Goal: Complete application form: Complete application form

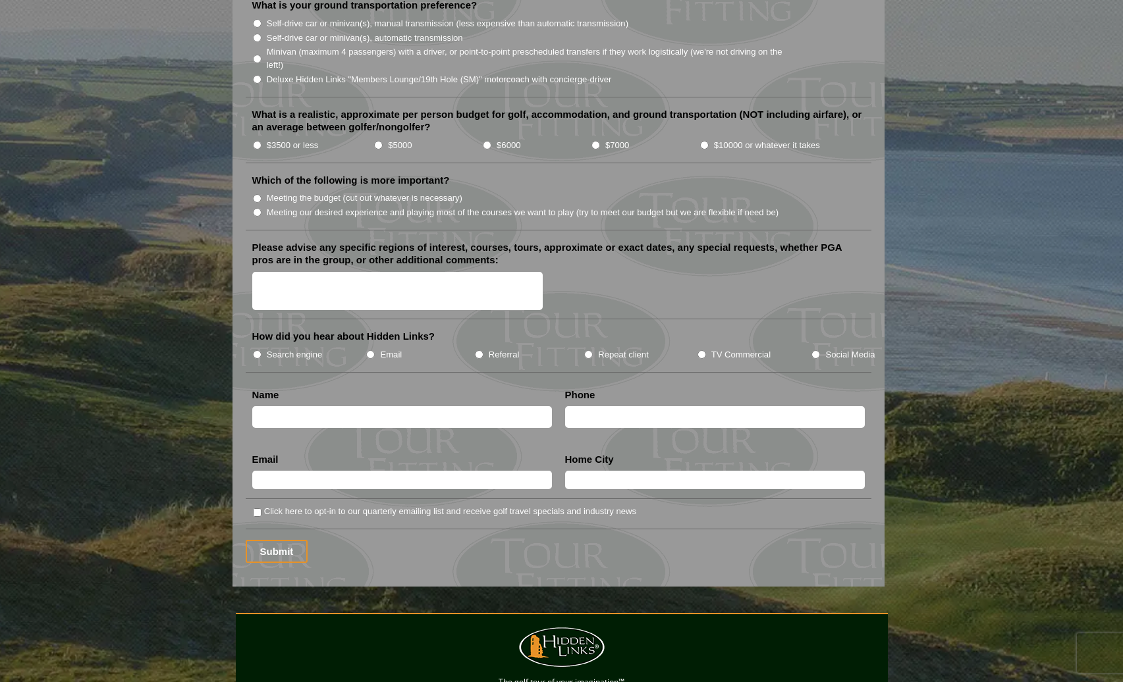
scroll to position [1449, 0]
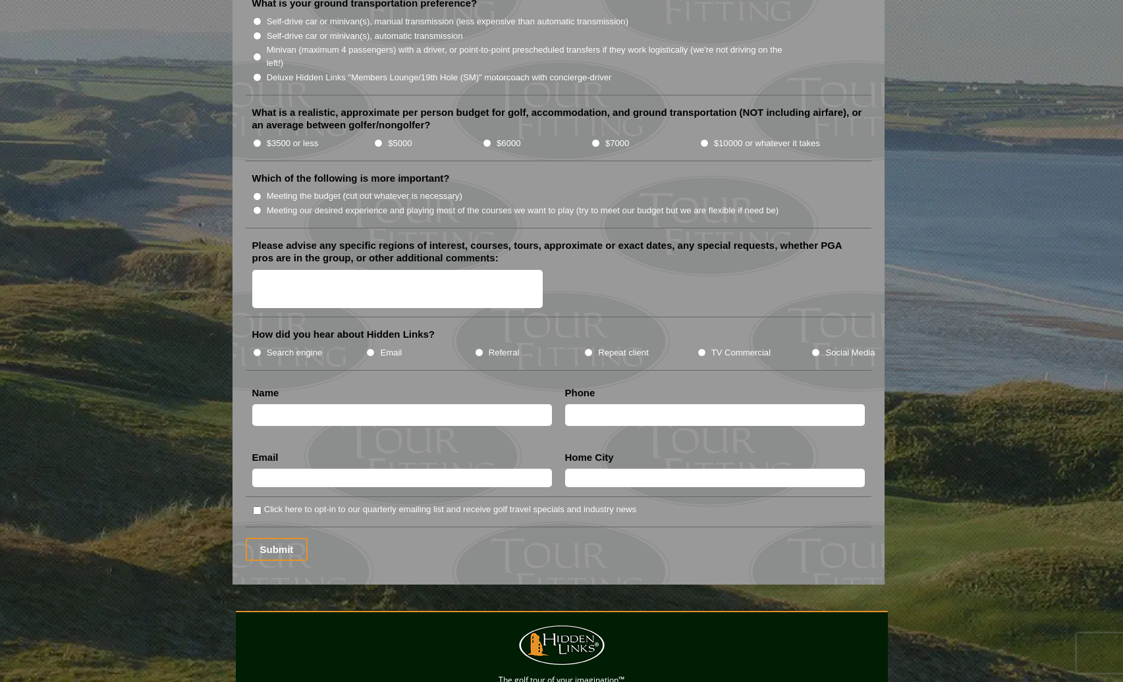
click at [285, 270] on textarea "Please advise any specific regions of interest, courses, tours, approximate or …" at bounding box center [397, 289] width 291 height 39
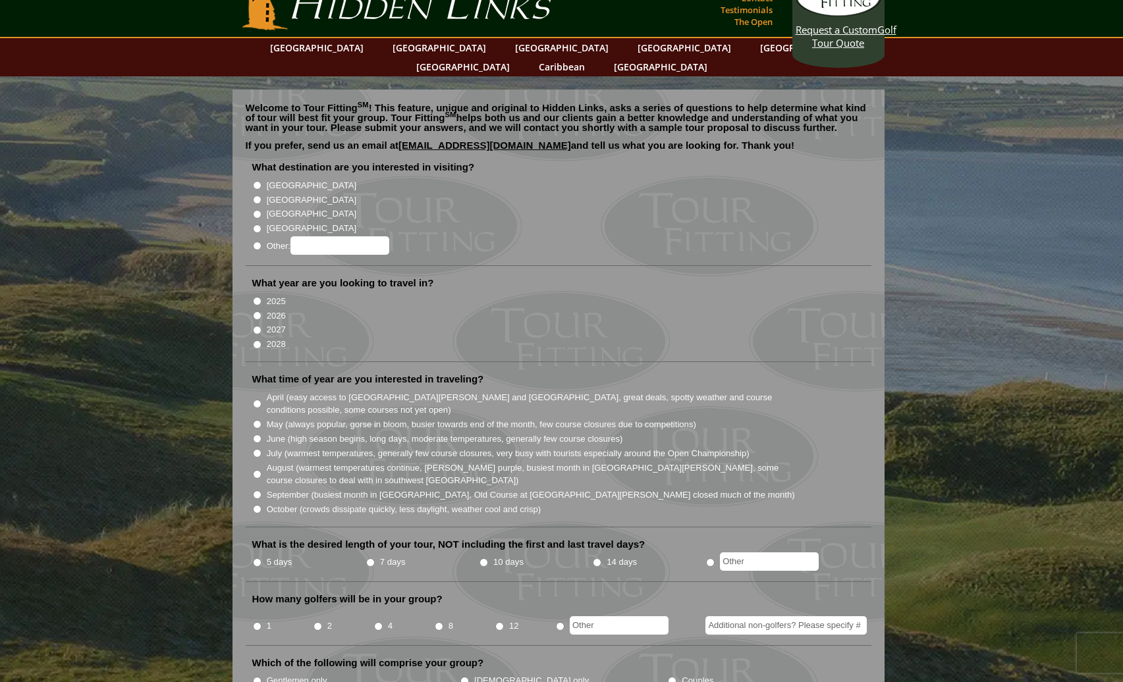
scroll to position [0, 0]
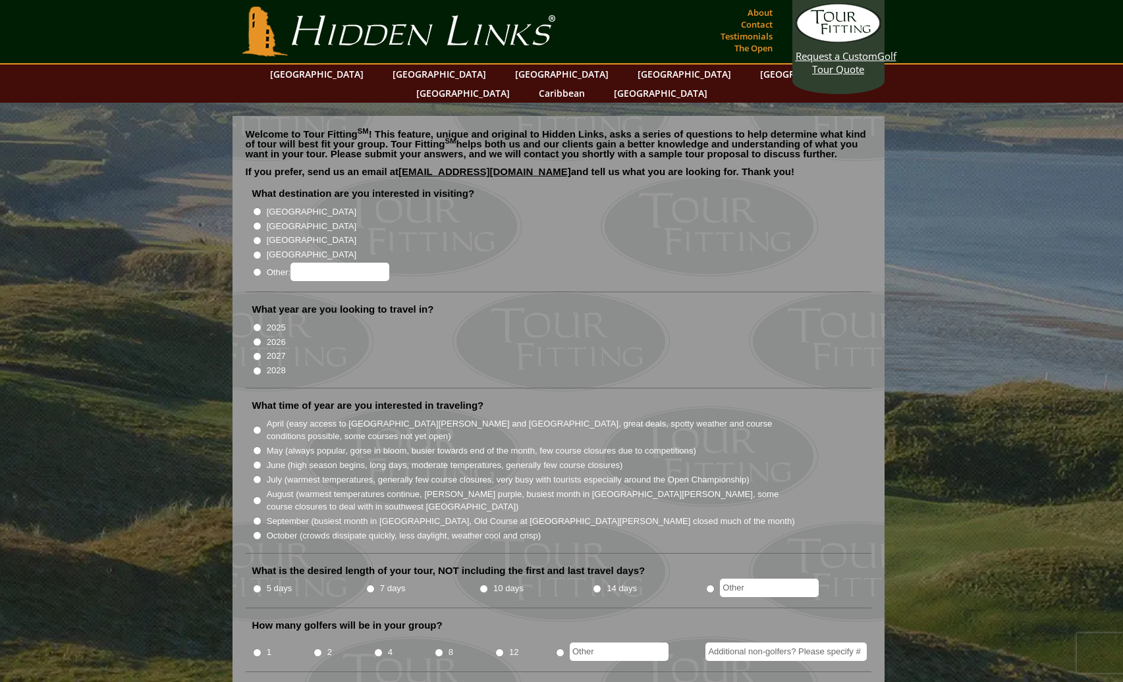
type textarea "This is [PERSON_NAME]. This is simply a test form to confirm a development chan…"
click at [256, 222] on input "[GEOGRAPHIC_DATA]" at bounding box center [257, 226] width 9 height 9
radio input "true"
click at [256, 367] on input "2028" at bounding box center [257, 371] width 9 height 9
radio input "true"
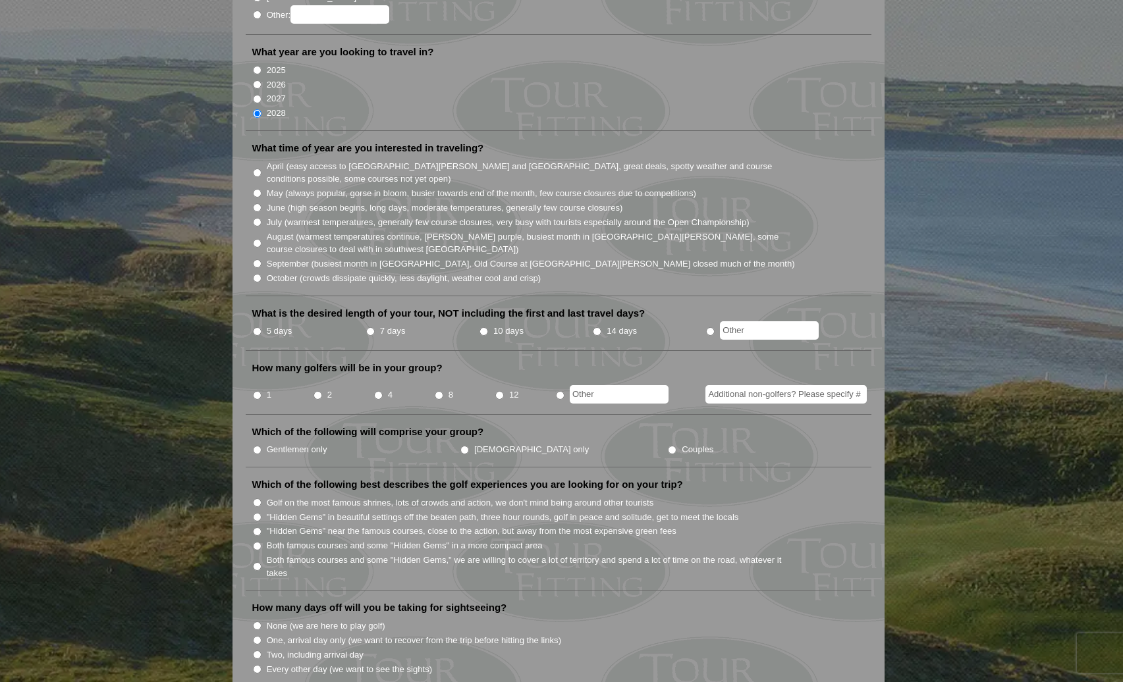
scroll to position [265, 0]
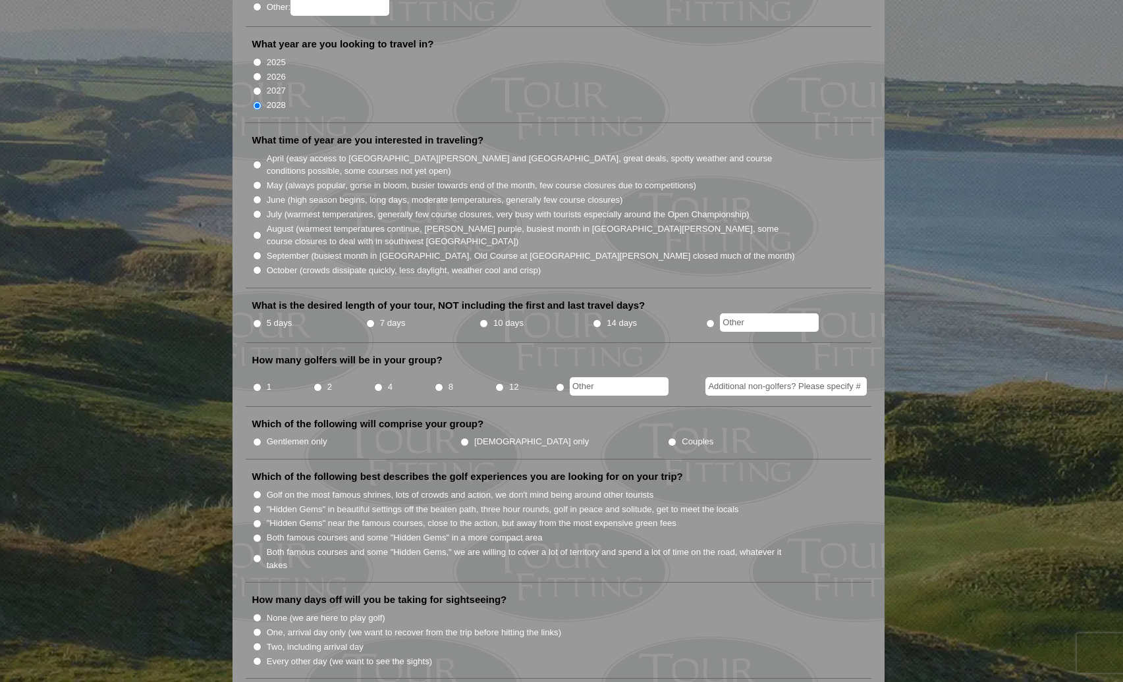
click at [259, 210] on input "July (warmest temperatures, generally few course closures, very busy with touri…" at bounding box center [257, 214] width 9 height 9
radio input "true"
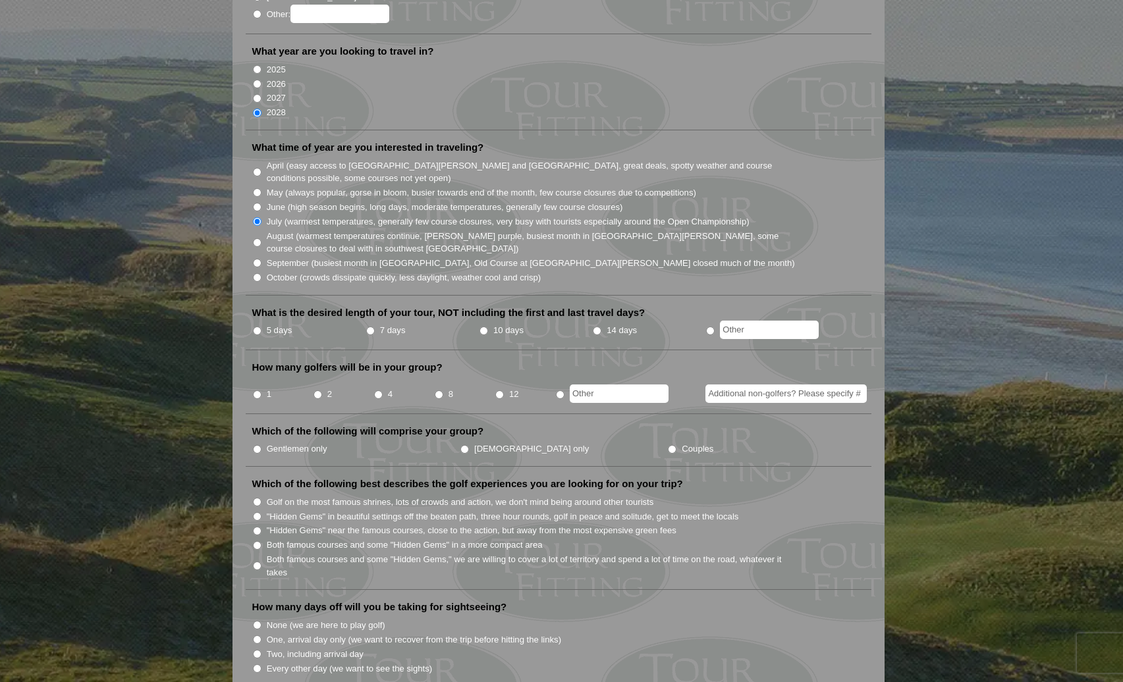
click at [256, 327] on input "5 days" at bounding box center [257, 331] width 9 height 9
radio input "true"
click at [256, 391] on input "1" at bounding box center [257, 395] width 9 height 9
radio input "true"
click at [255, 445] on input "Gentlemen only" at bounding box center [257, 449] width 9 height 9
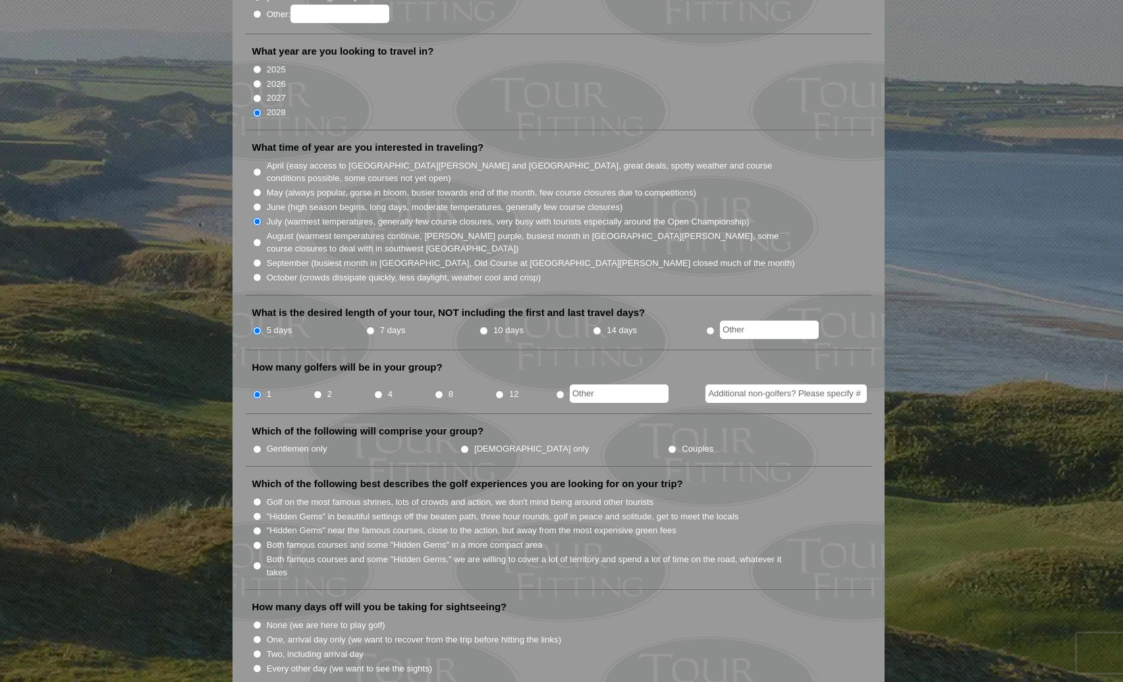
radio input "true"
click at [255, 498] on input "Golf on the most famous shrines, lots of crowds and action, we don't mind being…" at bounding box center [257, 502] width 9 height 9
radio input "true"
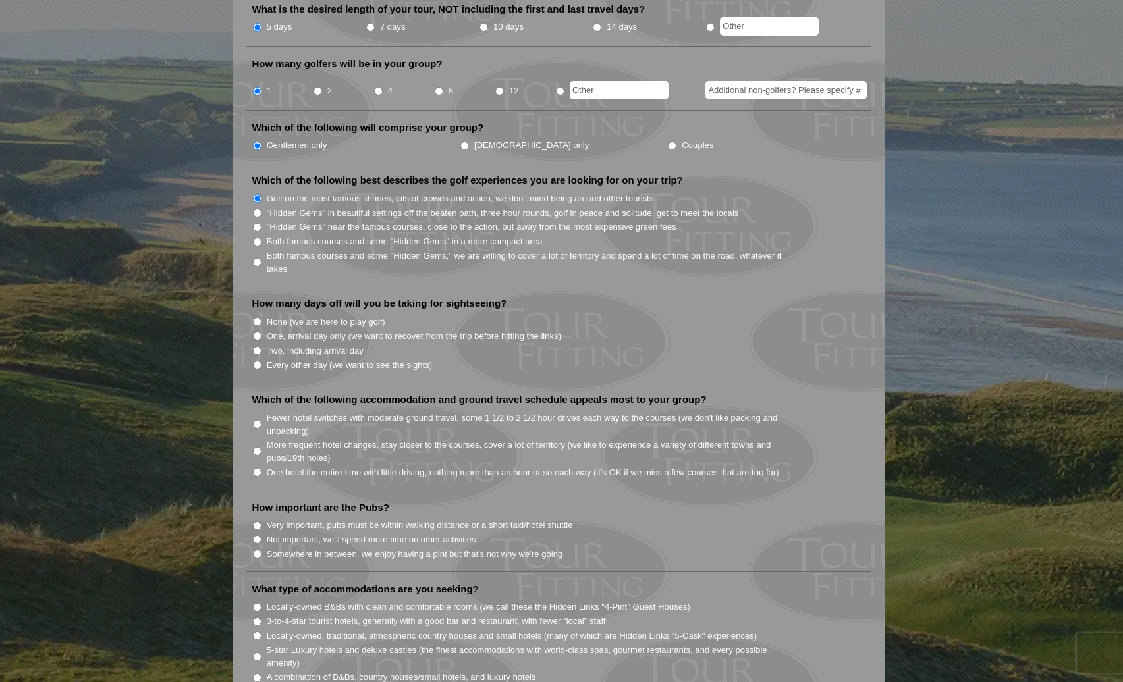
scroll to position [565, 0]
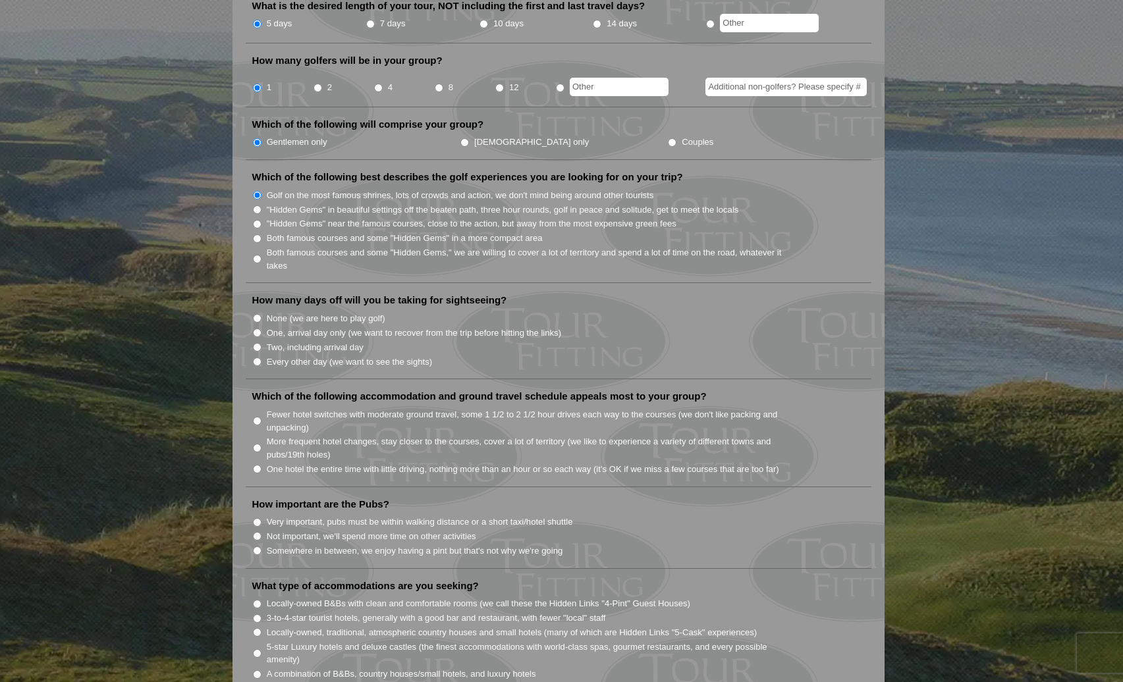
click at [256, 314] on input "None (we are here to play golf)" at bounding box center [257, 318] width 9 height 9
radio input "true"
click at [257, 415] on input "Fewer hotel switches with moderate ground travel, some 1 1/2 to 2 1/2 hour driv…" at bounding box center [257, 419] width 9 height 9
radio input "true"
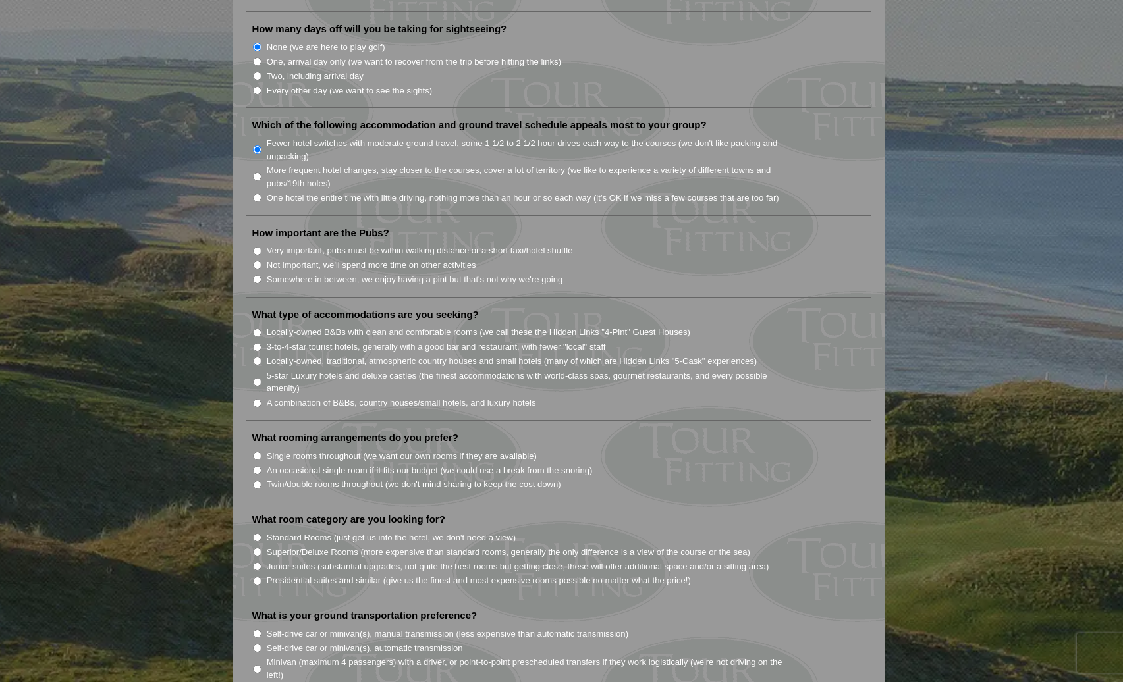
scroll to position [850, 0]
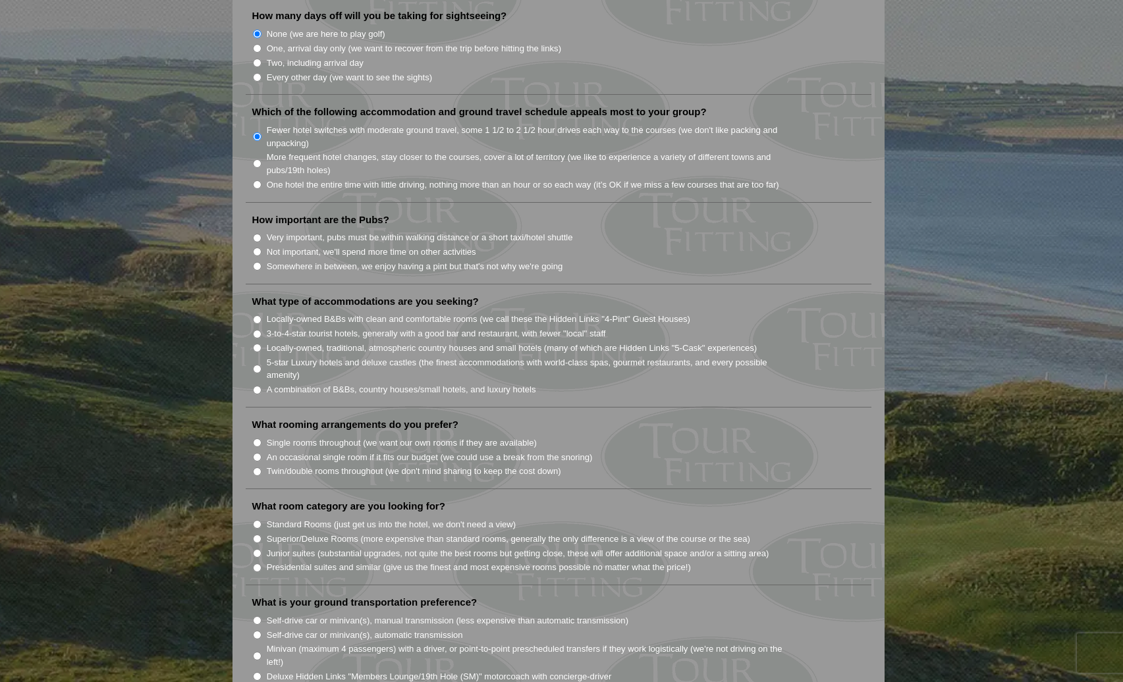
click at [257, 234] on input "Very important, pubs must be within walking distance or a short taxi/hotel shut…" at bounding box center [257, 238] width 9 height 9
radio input "true"
click at [258, 315] on input "Locally-owned B&Bs with clean and comfortable rooms (we call these the Hidden L…" at bounding box center [257, 319] width 9 height 9
radio input "true"
click at [256, 439] on input "Single rooms throughout (we want our own rooms if they are available)" at bounding box center [257, 443] width 9 height 9
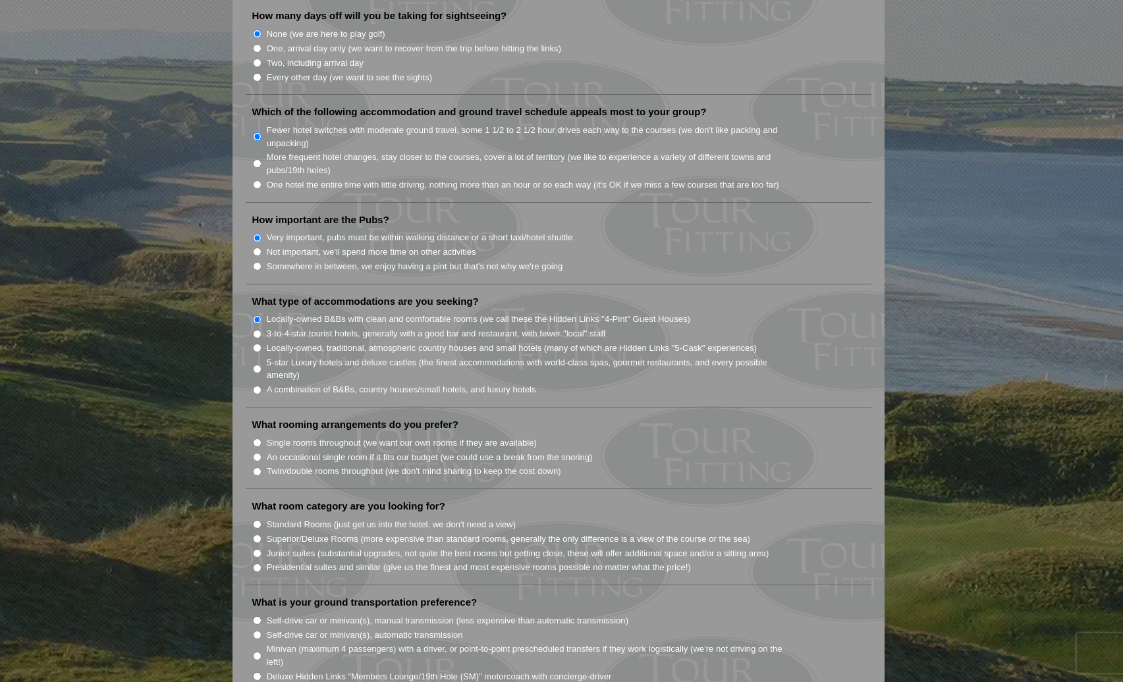
radio input "true"
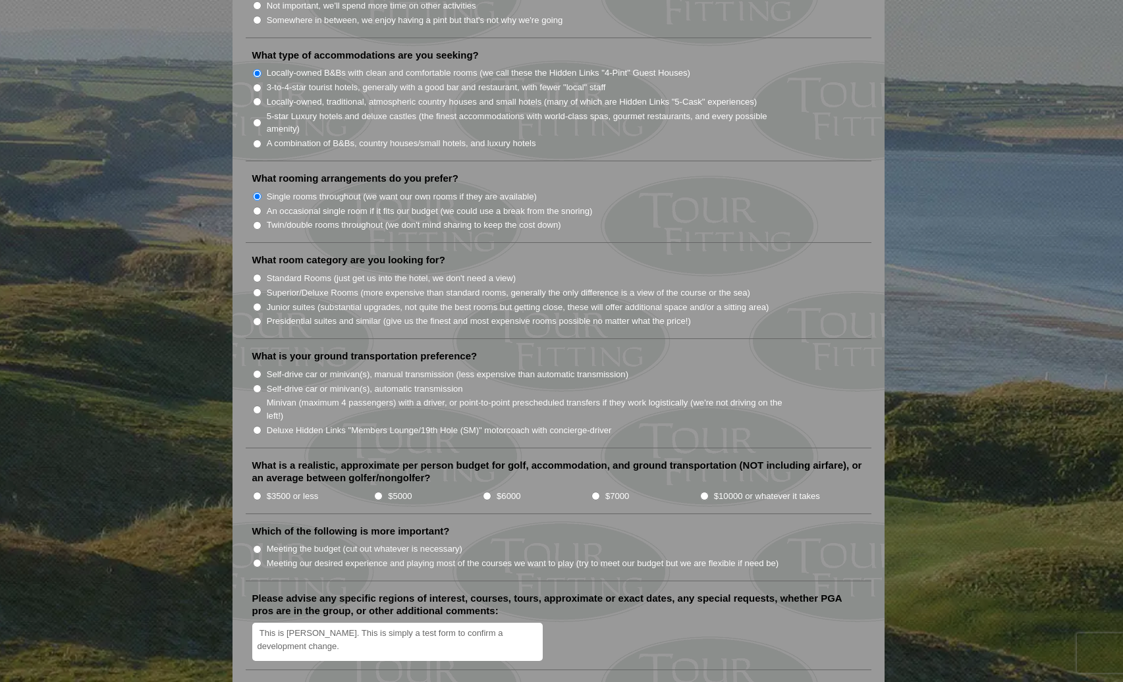
scroll to position [1097, 0]
click at [256, 273] on input "Standard Rooms (just get us into the hotel, we don't need a view)" at bounding box center [257, 277] width 9 height 9
radio input "true"
click at [257, 369] on input "Self-drive car or minivan(s), manual transmission (less expensive than automati…" at bounding box center [257, 373] width 9 height 9
radio input "true"
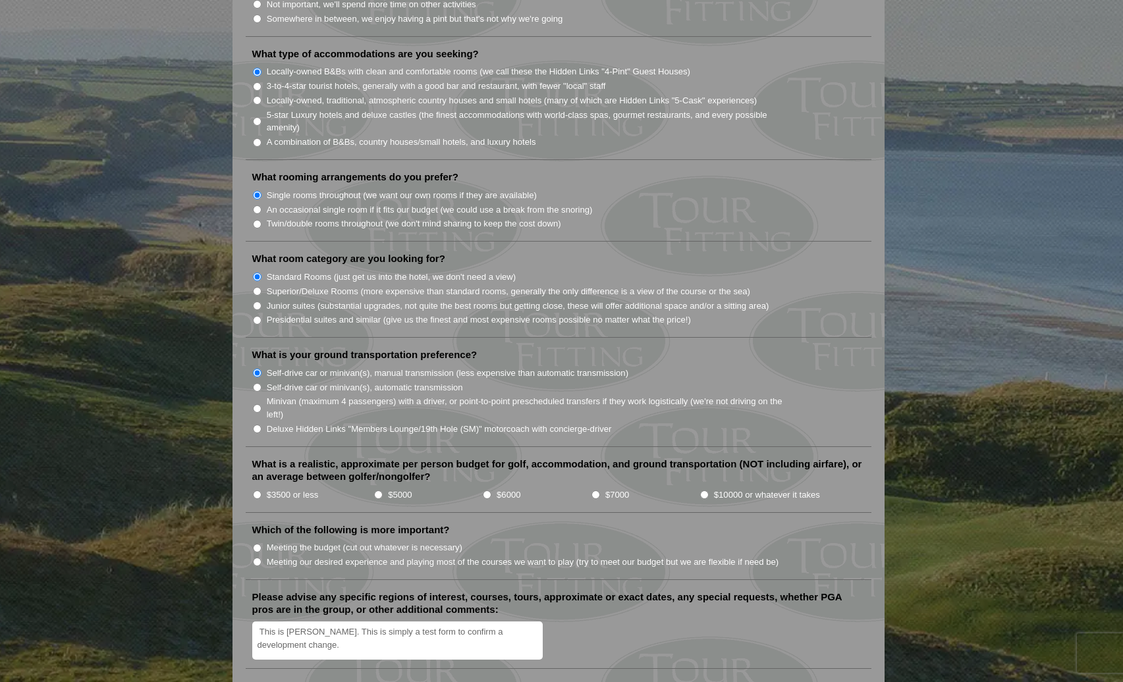
click at [255, 491] on input "$3500 or less" at bounding box center [257, 495] width 9 height 9
radio input "true"
click at [255, 544] on input "Meeting the budget (cut out whatever is necessary)" at bounding box center [257, 548] width 9 height 9
radio input "true"
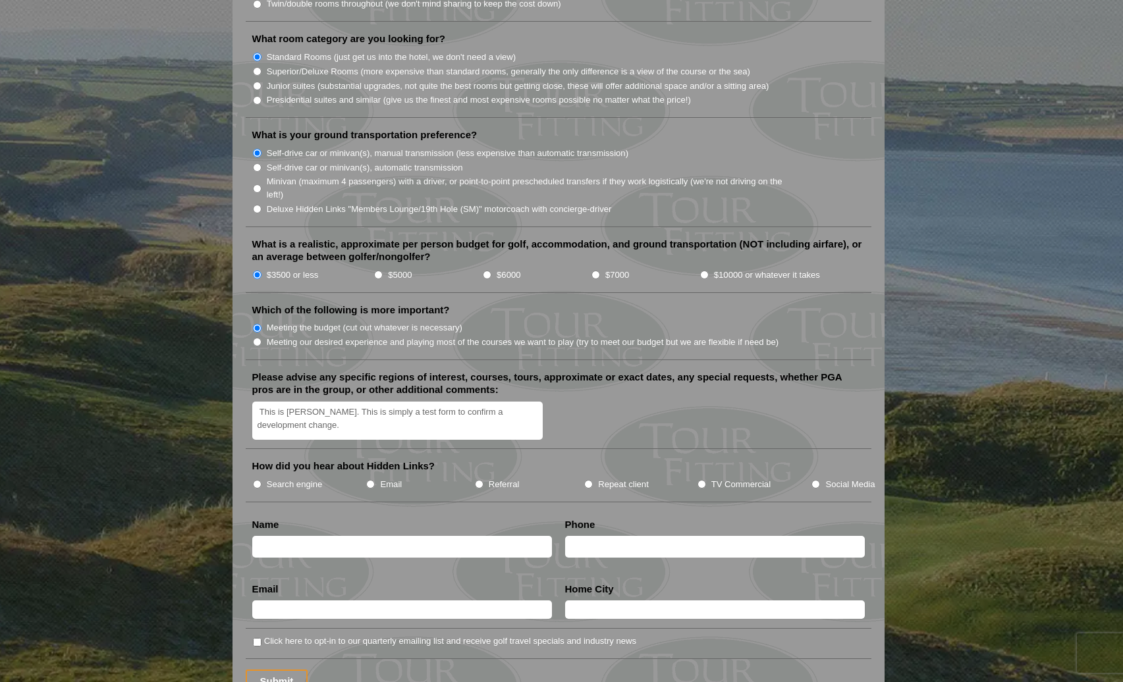
scroll to position [1320, 0]
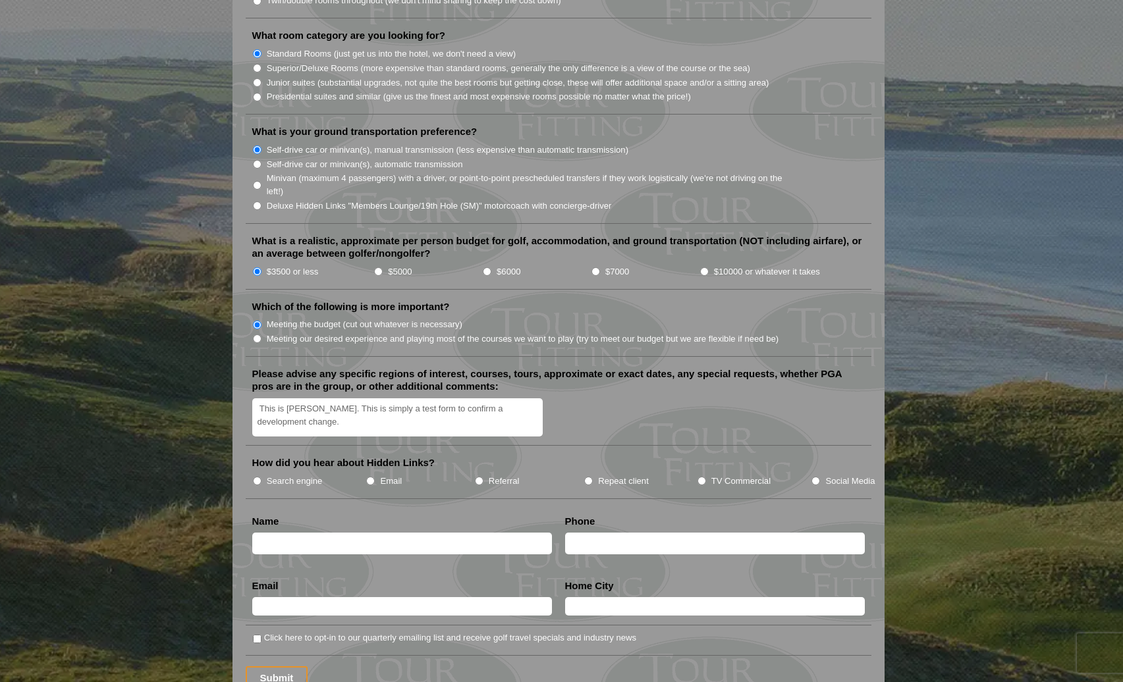
click at [256, 477] on input "Search engine" at bounding box center [257, 481] width 9 height 9
radio input "true"
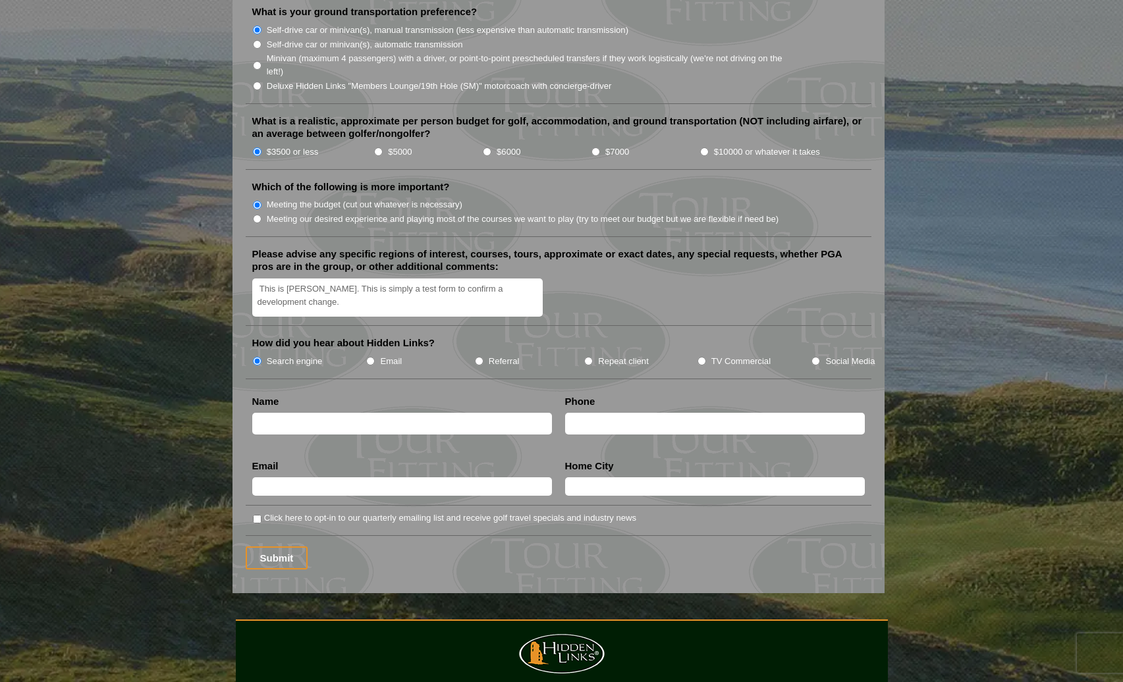
scroll to position [1444, 0]
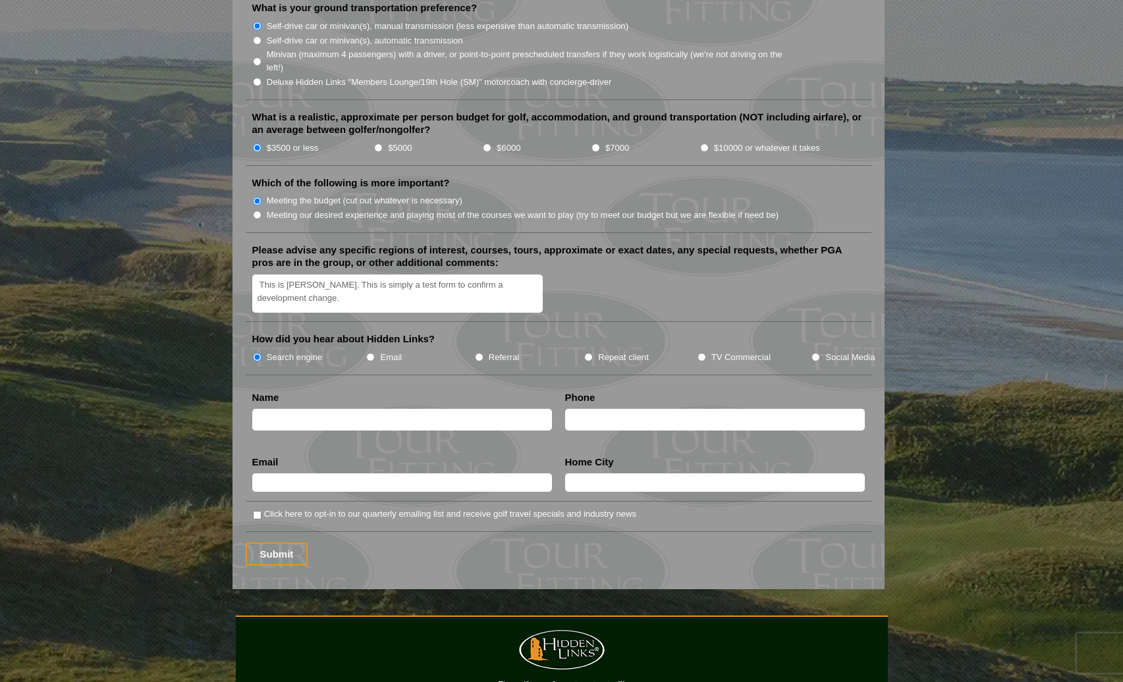
click at [266, 409] on input "text" at bounding box center [402, 420] width 300 height 22
type input "[PERSON_NAME]"
type input "[EMAIL_ADDRESS][DOMAIN_NAME]"
type input "[GEOGRAPHIC_DATA]"
click at [585, 409] on input "text" at bounding box center [715, 420] width 300 height 22
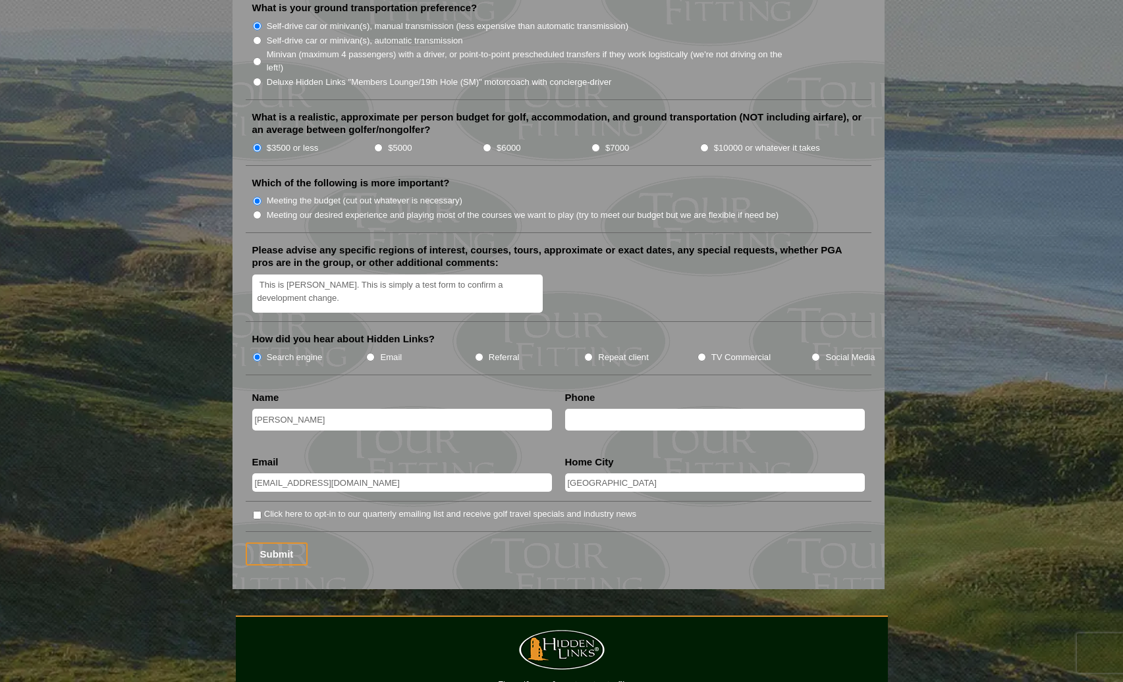
type input "N"
type input "[PHONE_NUMBER]"
click at [256, 510] on input "Click here to opt-in to our quarterly emailing list and receive golf travel spe…" at bounding box center [257, 514] width 9 height 9
checkbox input "true"
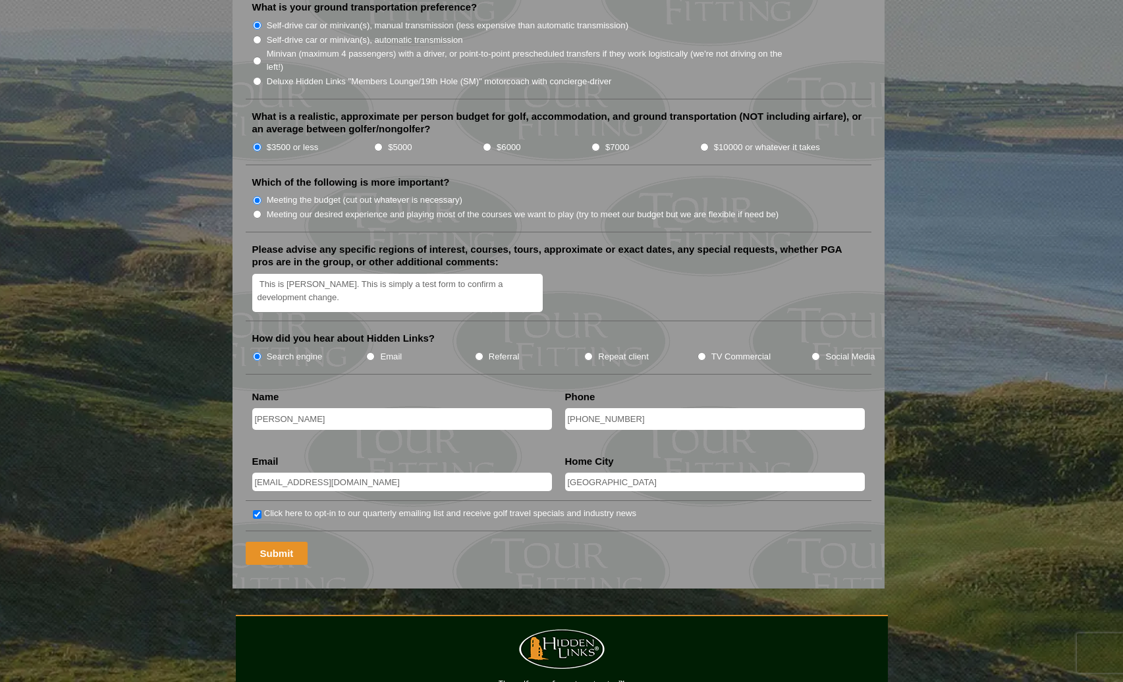
click at [274, 542] on input "Submit" at bounding box center [277, 553] width 63 height 23
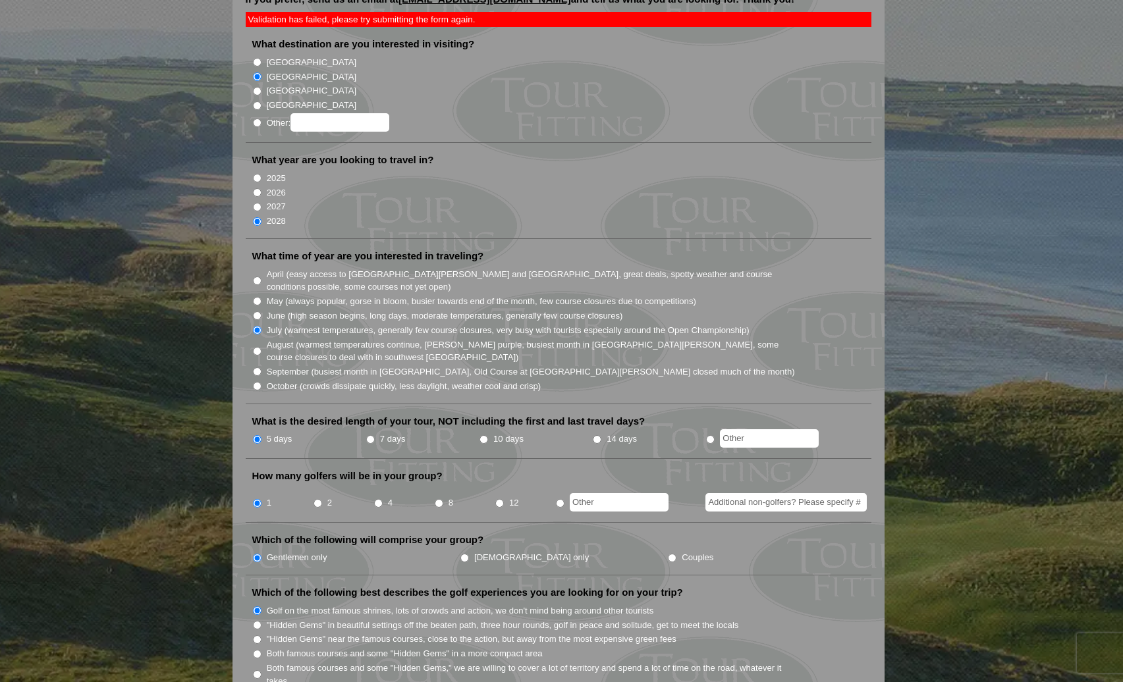
scroll to position [172, 0]
click at [378, 500] on input "4" at bounding box center [378, 504] width 9 height 9
radio input "true"
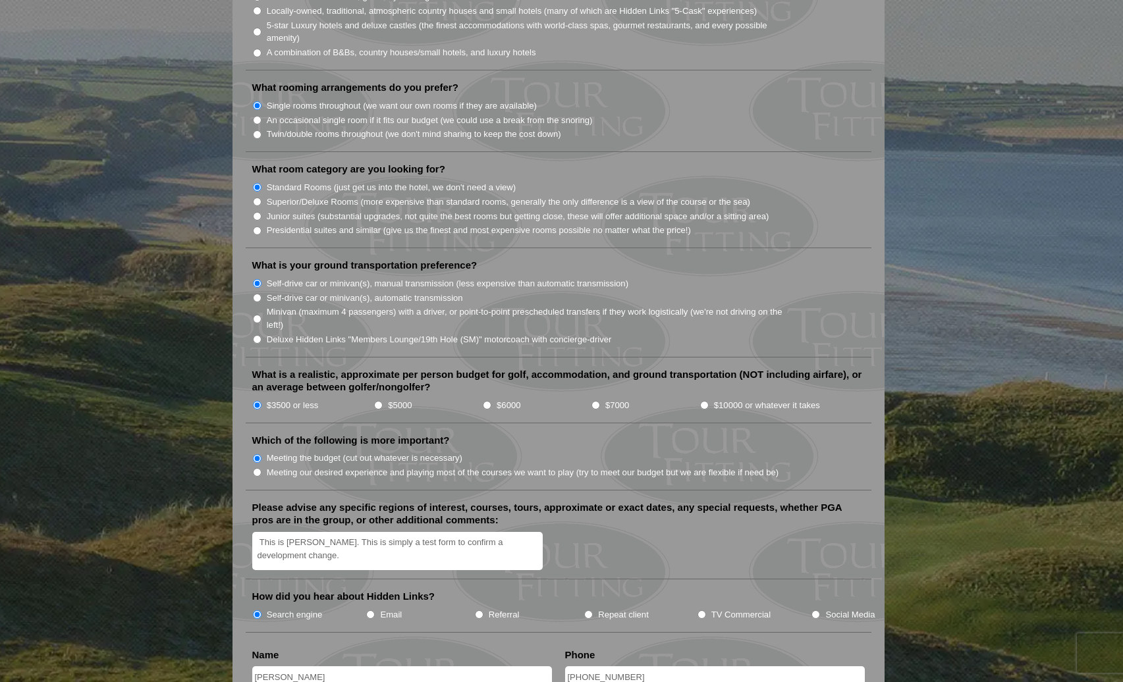
scroll to position [1212, 0]
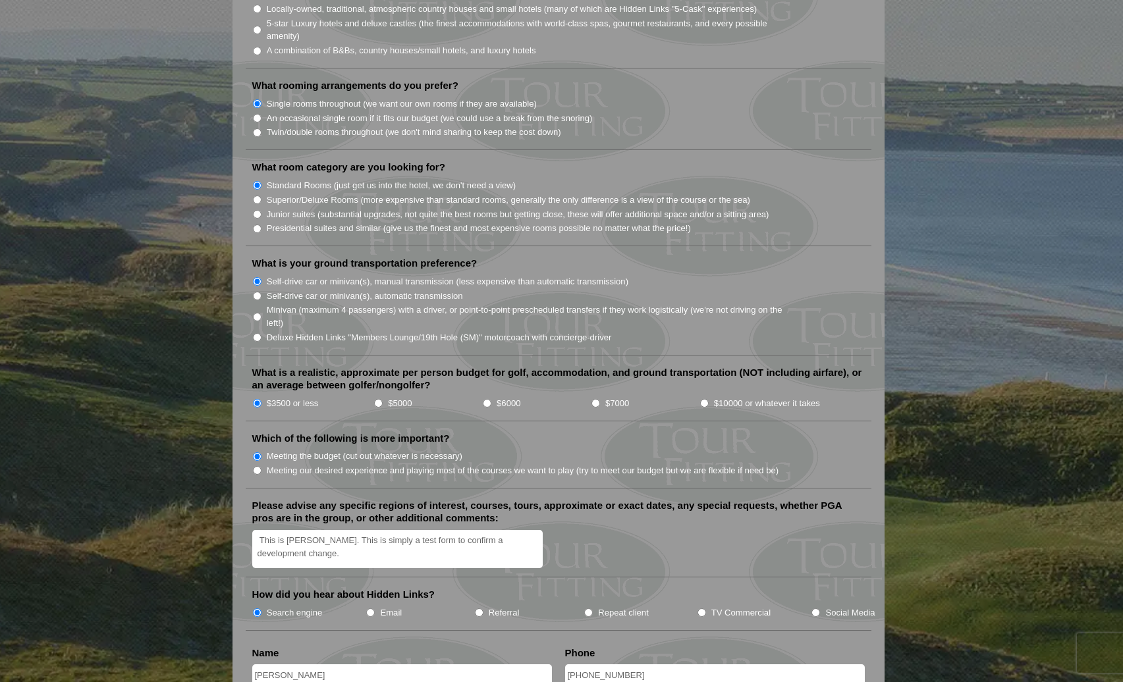
click at [379, 399] on input "$5000" at bounding box center [378, 403] width 9 height 9
radio input "true"
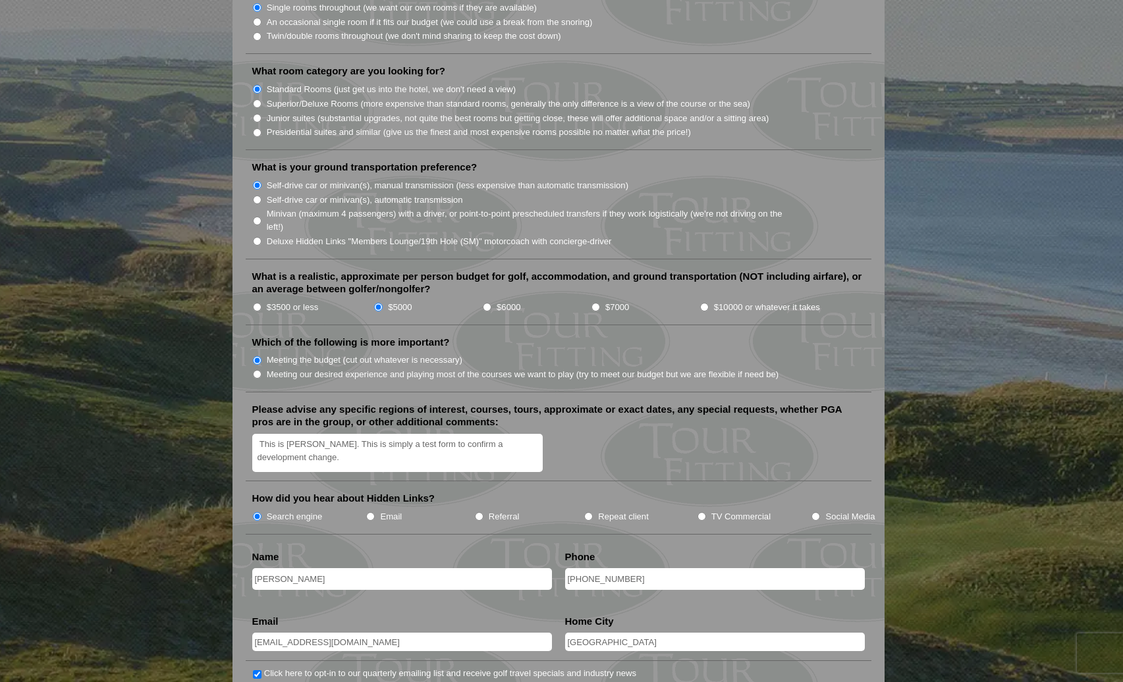
scroll to position [1310, 0]
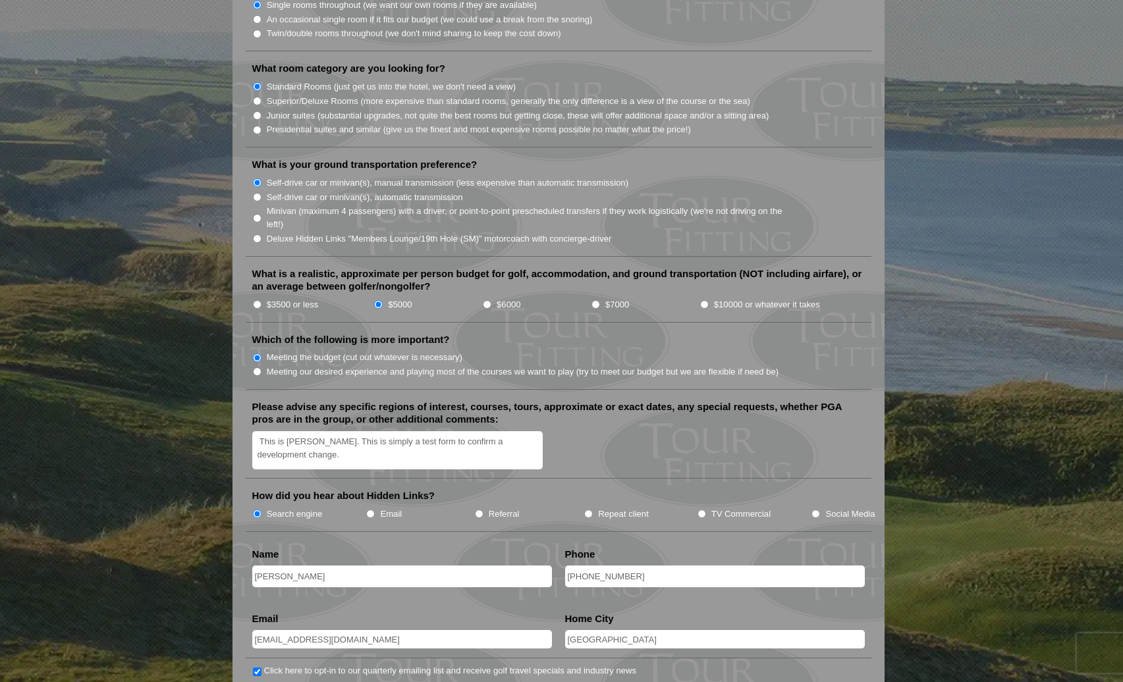
click at [260, 431] on textarea "This is [PERSON_NAME]. This is simply a test form to confirm a development chan…" at bounding box center [397, 450] width 291 height 39
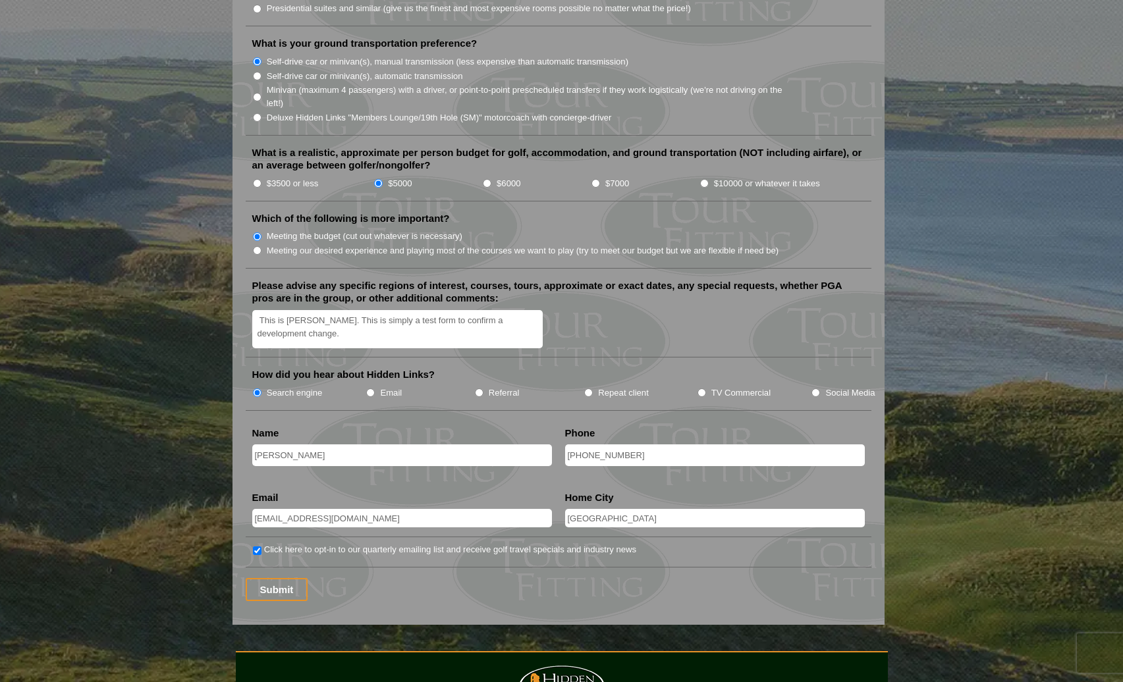
scroll to position [1434, 0]
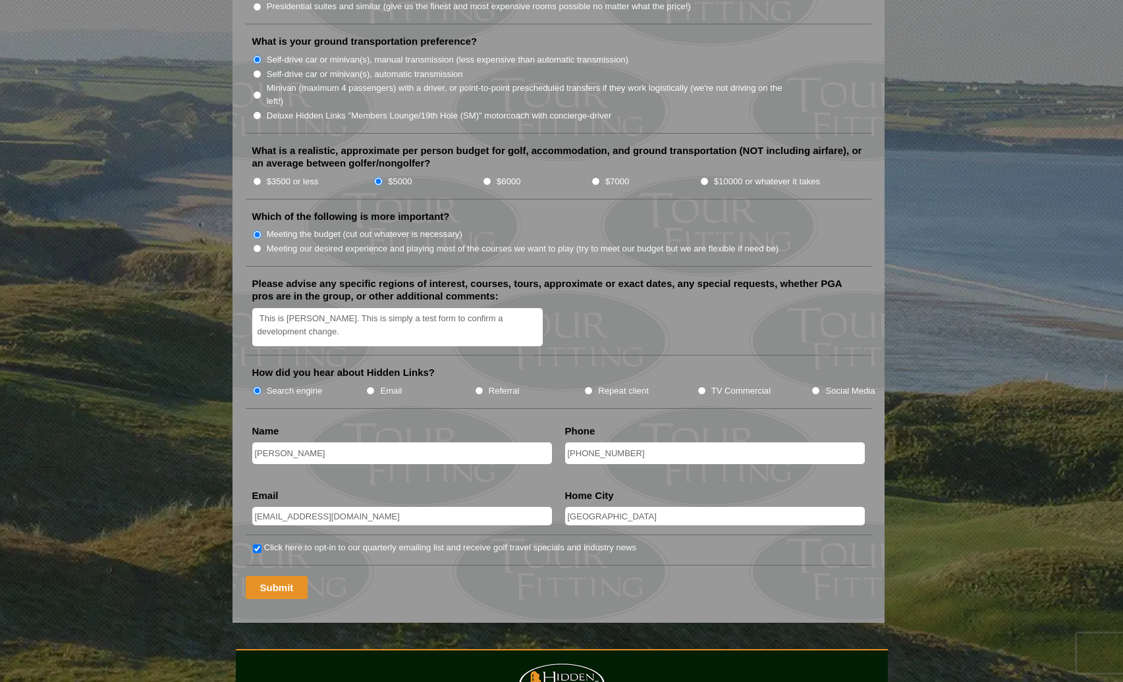
click at [271, 576] on input "Submit" at bounding box center [277, 587] width 63 height 23
